Goal: Information Seeking & Learning: Learn about a topic

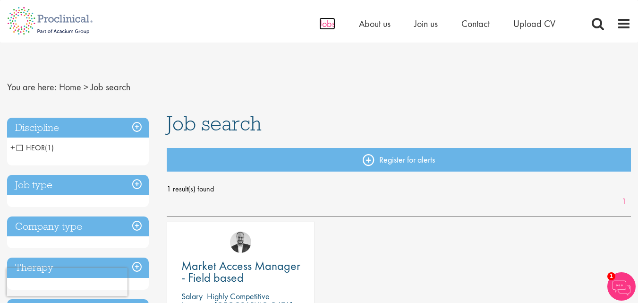
click at [329, 25] on span "Jobs" at bounding box center [327, 23] width 16 height 12
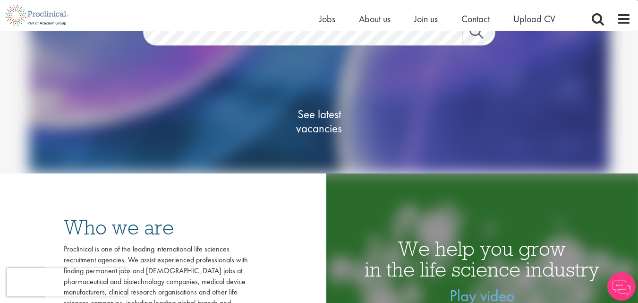
scroll to position [112, 0]
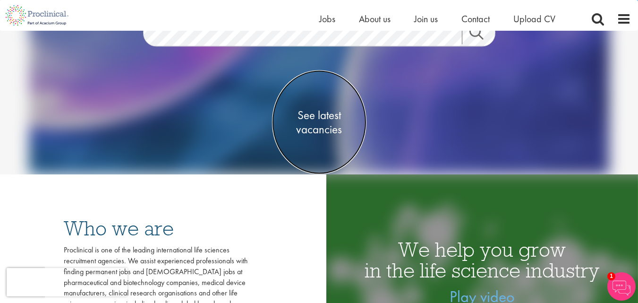
click at [326, 123] on span "See latest vacancies" at bounding box center [319, 122] width 94 height 28
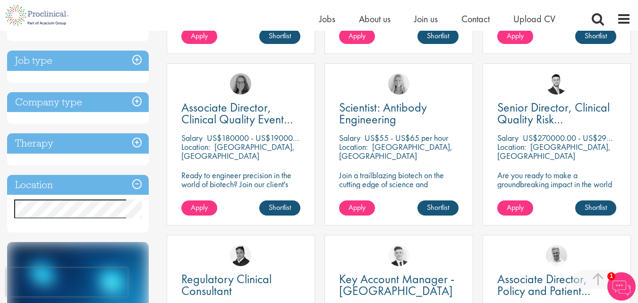
scroll to position [324, 0]
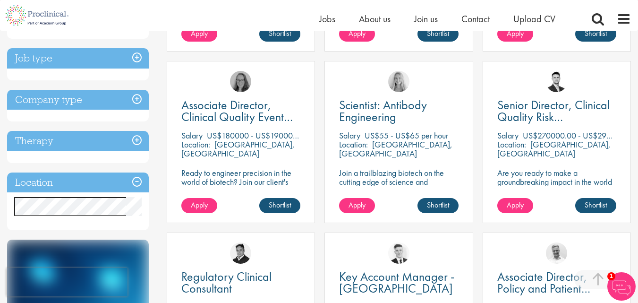
click at [110, 186] on h3 "Location" at bounding box center [78, 182] width 142 height 20
